Goal: Check status: Check status

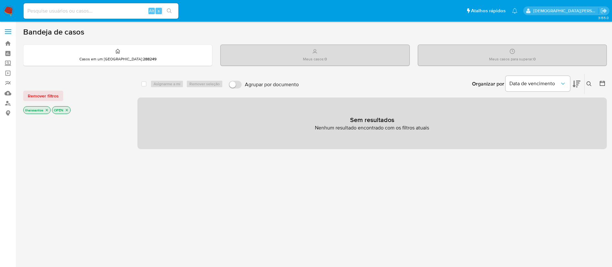
click at [46, 109] on icon "close-filter" at bounding box center [47, 110] width 4 height 4
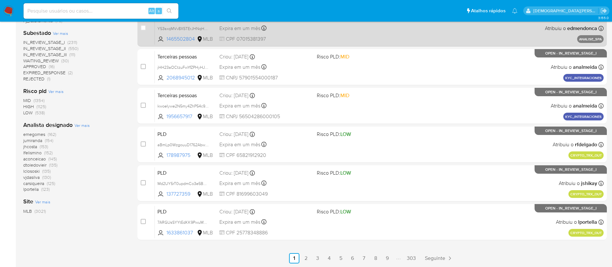
scroll to position [243, 0]
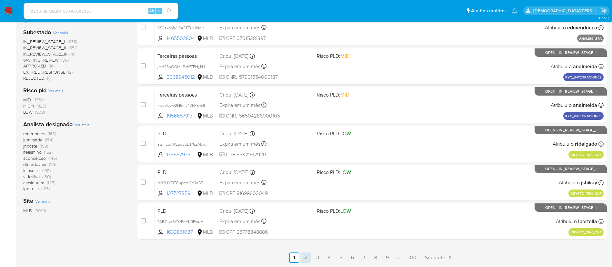
click at [309, 258] on link "2" at bounding box center [306, 257] width 10 height 10
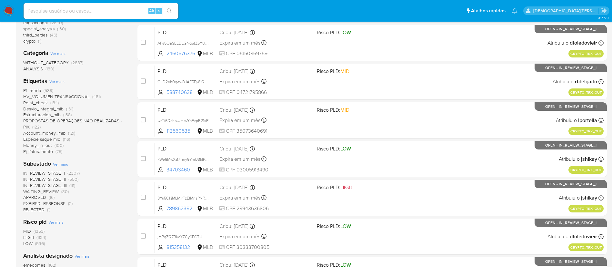
scroll to position [97, 0]
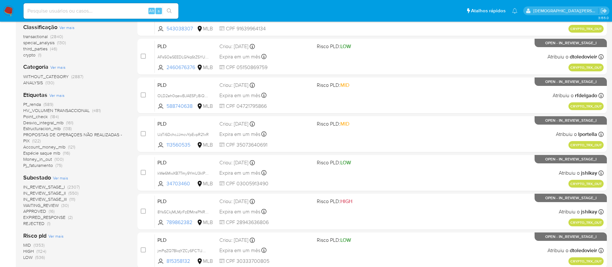
click at [54, 119] on span "Desvio_integral_mlb" at bounding box center [43, 122] width 40 height 6
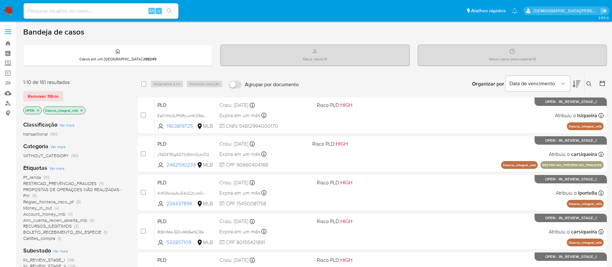
click at [101, 4] on div "Alt s" at bounding box center [101, 10] width 155 height 15
click at [101, 8] on input at bounding box center [101, 11] width 155 height 8
type input "1903819725"
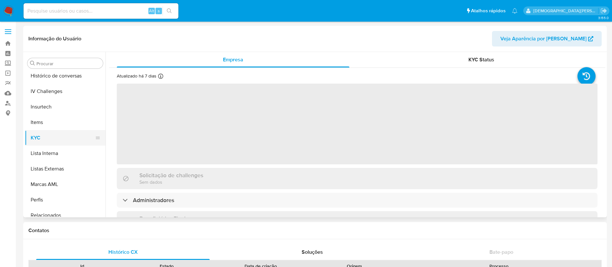
scroll to position [288, 0]
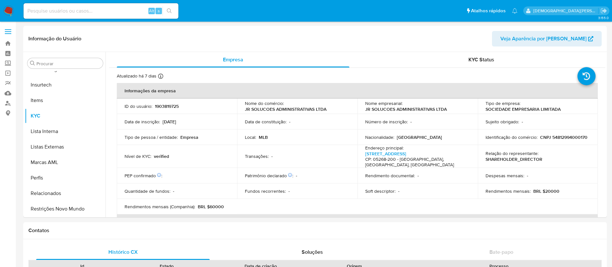
select select "10"
click at [171, 108] on p "1903819725" at bounding box center [167, 106] width 24 height 6
copy p "1903819725"
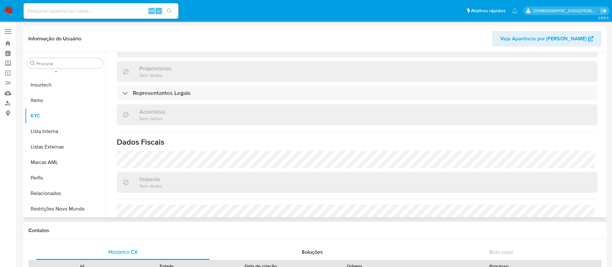
scroll to position [386, 0]
